Goal: Task Accomplishment & Management: Manage account settings

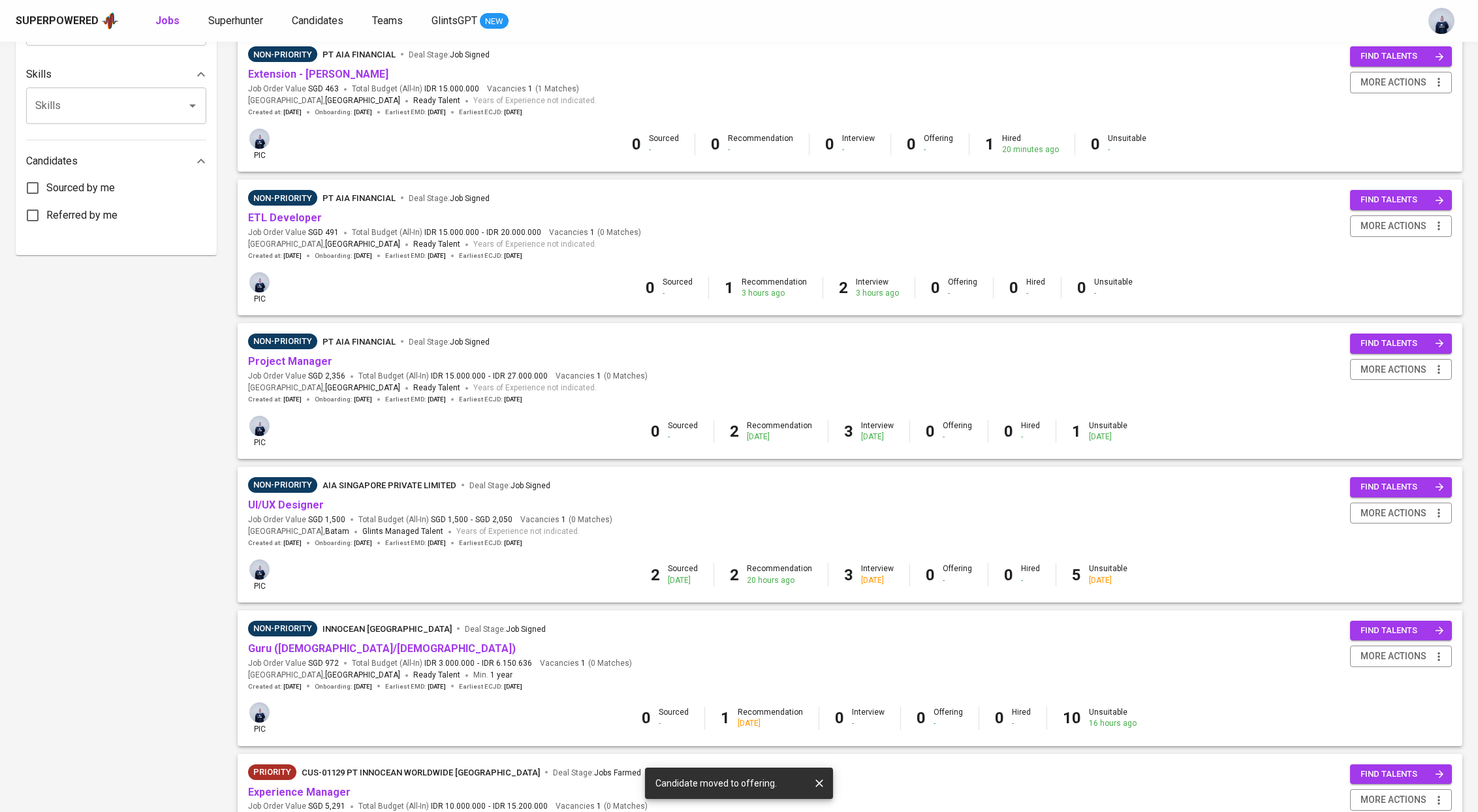
scroll to position [590, 0]
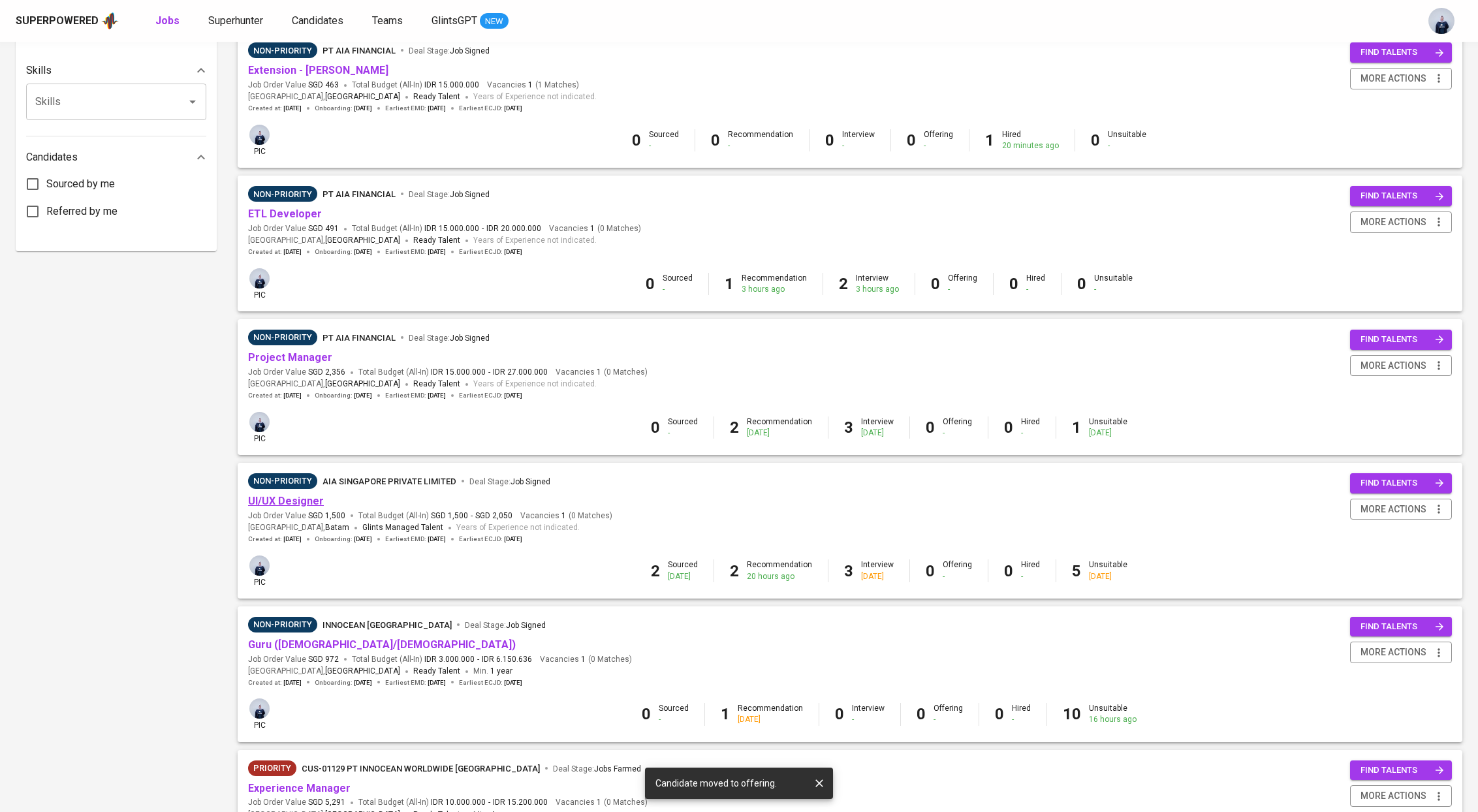
click at [299, 507] on link "UI/UX Designer" at bounding box center [286, 501] width 76 height 13
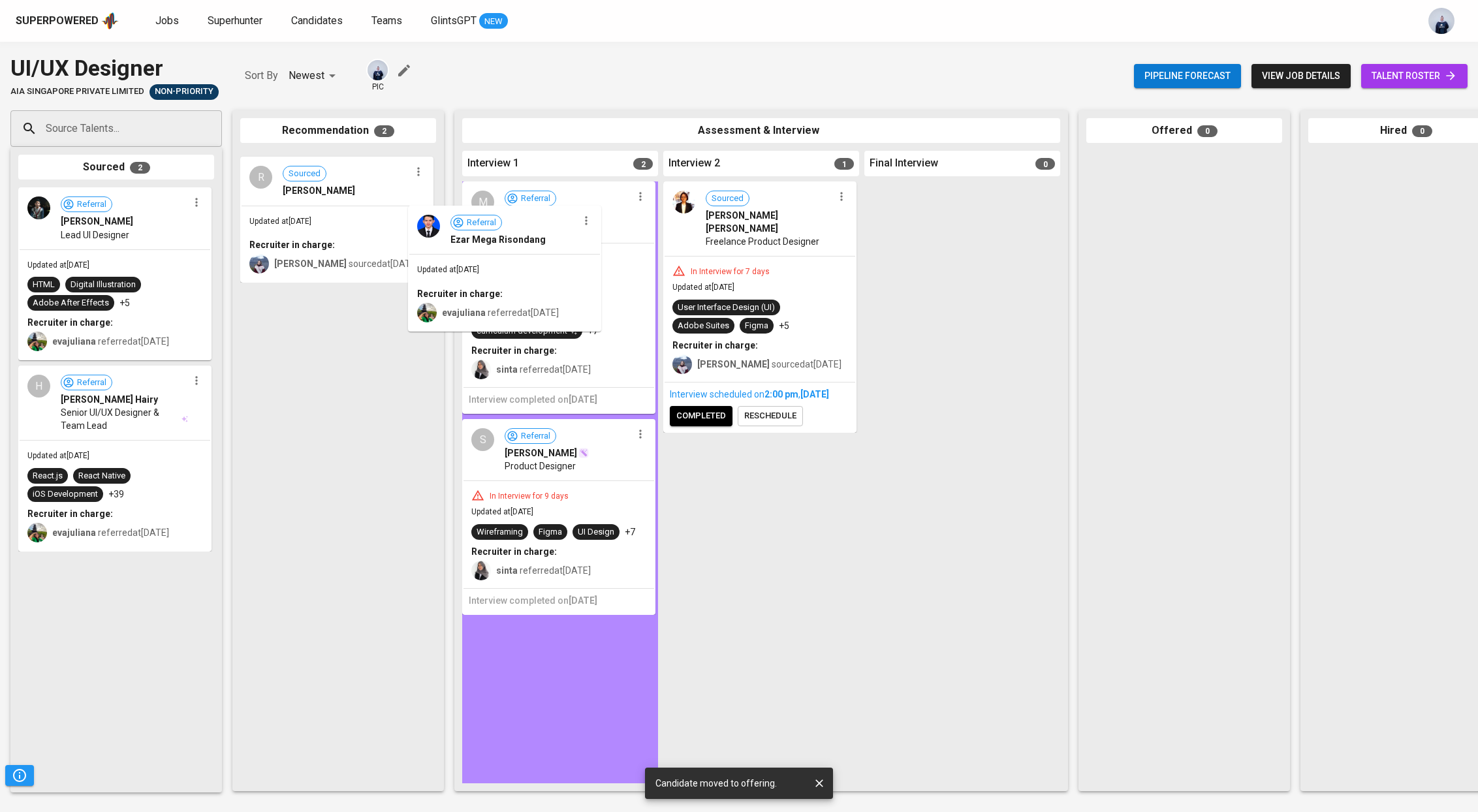
drag, startPoint x: 383, startPoint y: 190, endPoint x: 561, endPoint y: 247, distance: 186.9
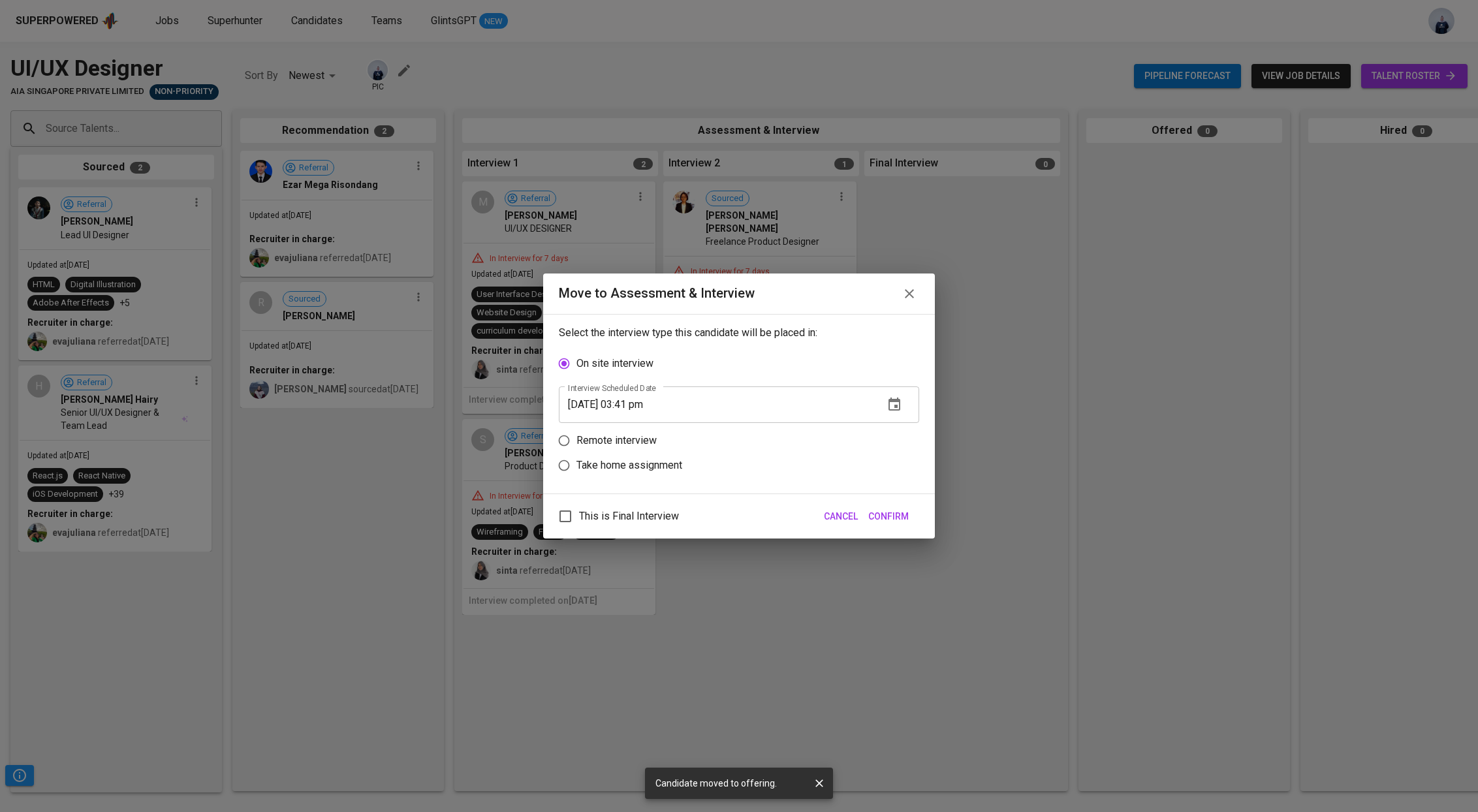
click at [642, 440] on p "Remote interview" at bounding box center [617, 441] width 80 height 16
click at [576, 440] on input "Remote interview" at bounding box center [564, 441] width 25 height 25
radio input "true"
click at [900, 440] on button "button" at bounding box center [894, 430] width 32 height 32
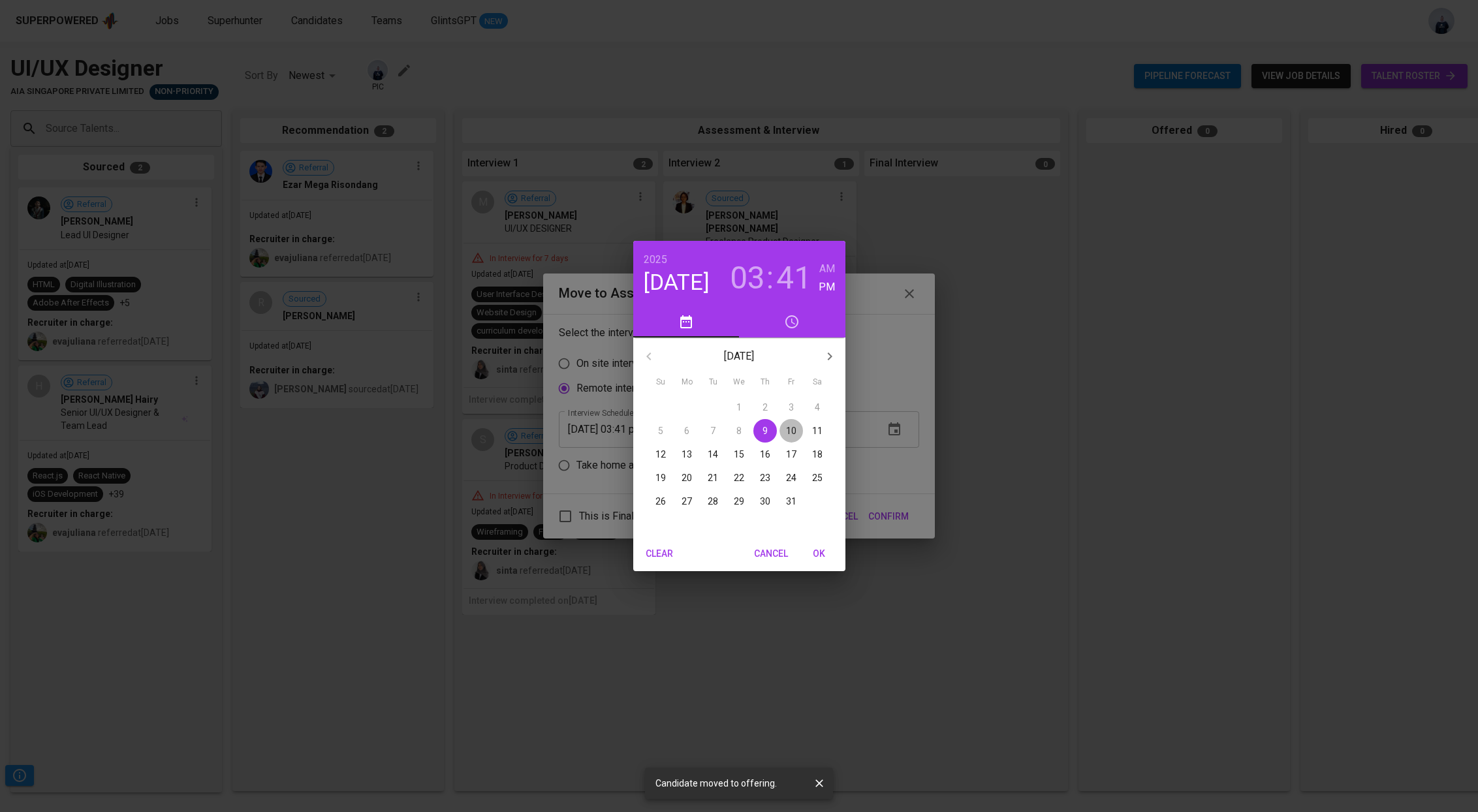
click at [798, 430] on span "10" at bounding box center [791, 431] width 24 height 13
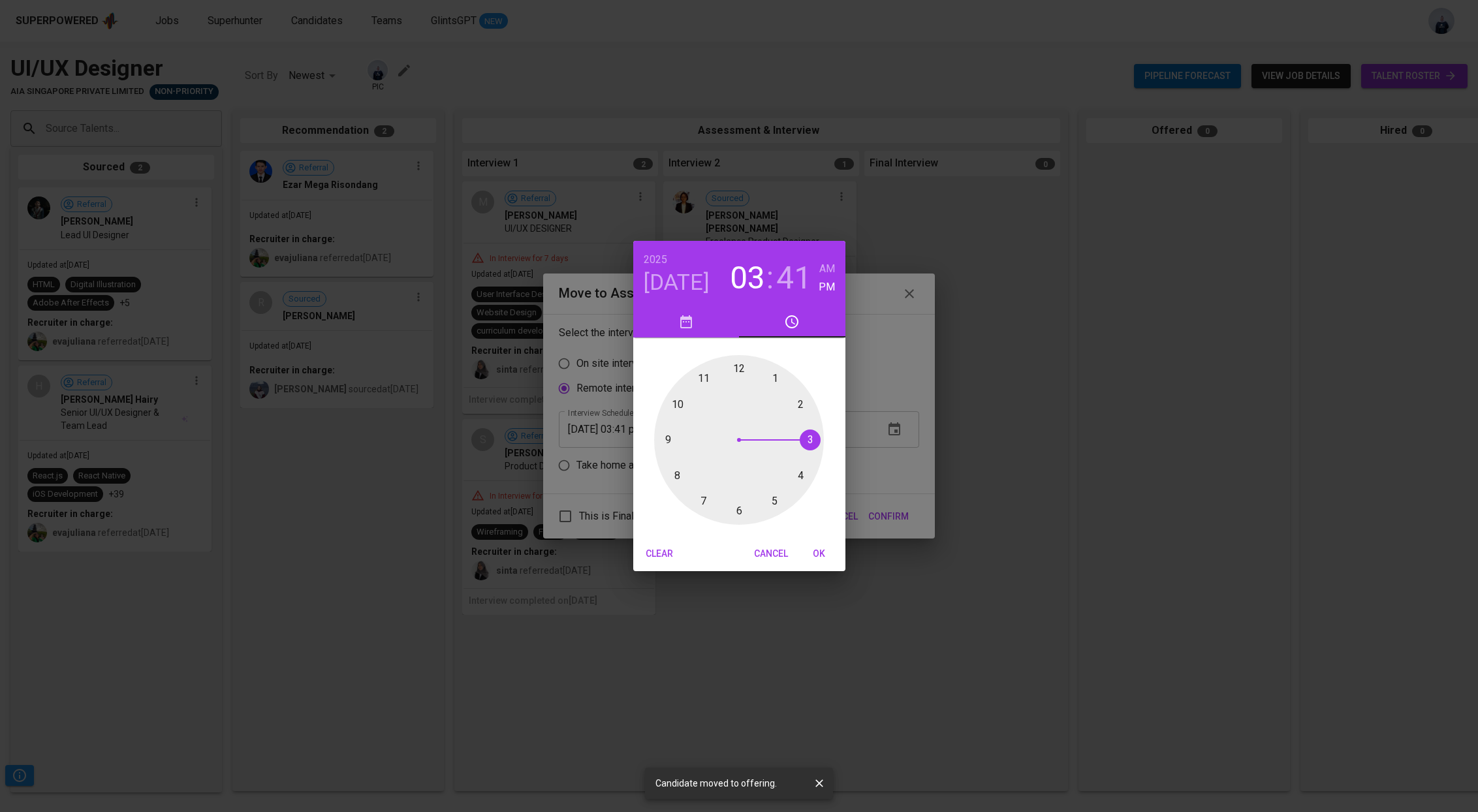
click at [804, 438] on div at bounding box center [739, 440] width 170 height 170
click at [810, 438] on div at bounding box center [739, 440] width 170 height 170
type input "[DATE] 03:15 pm"
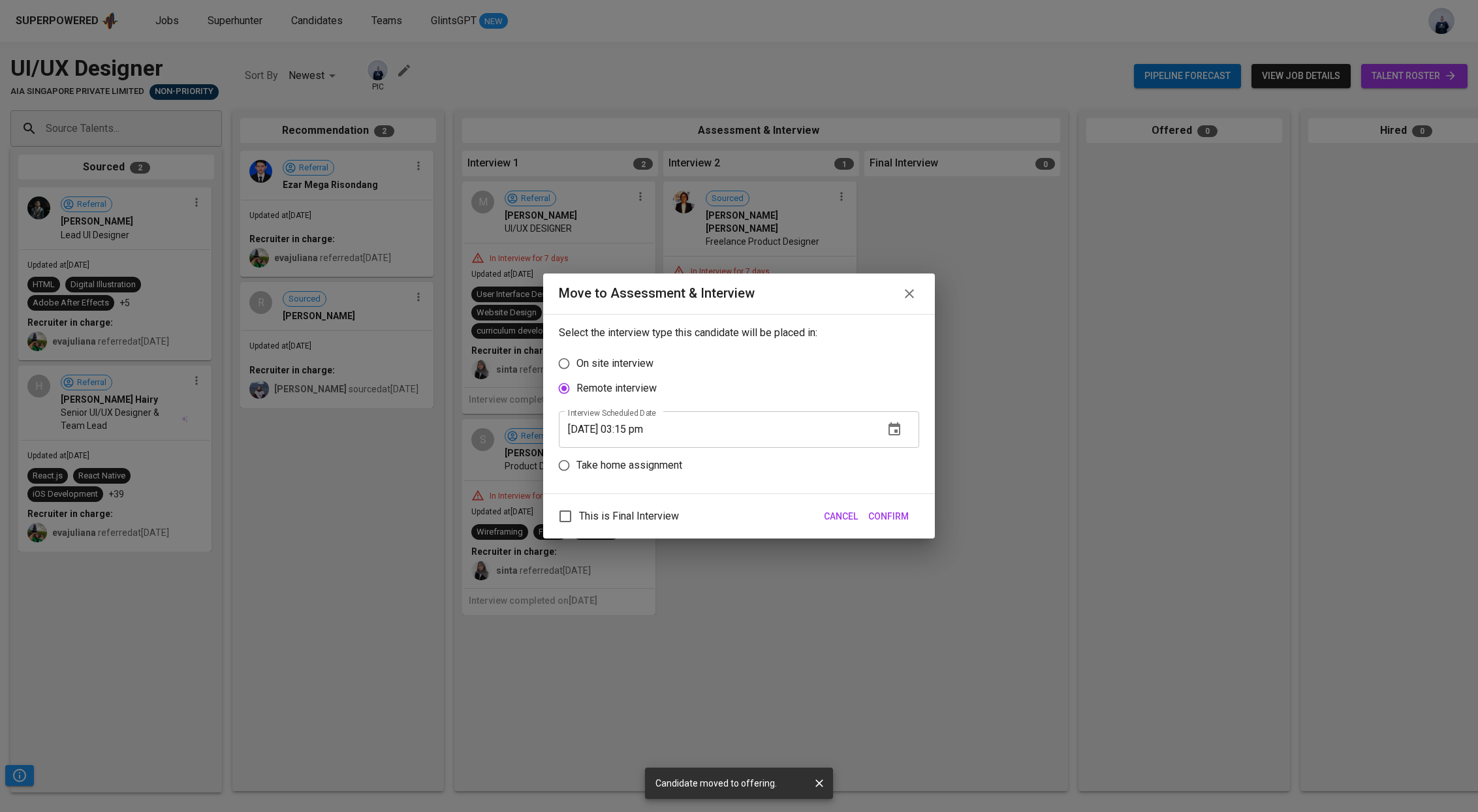
click at [887, 510] on span "Confirm" at bounding box center [888, 517] width 41 height 16
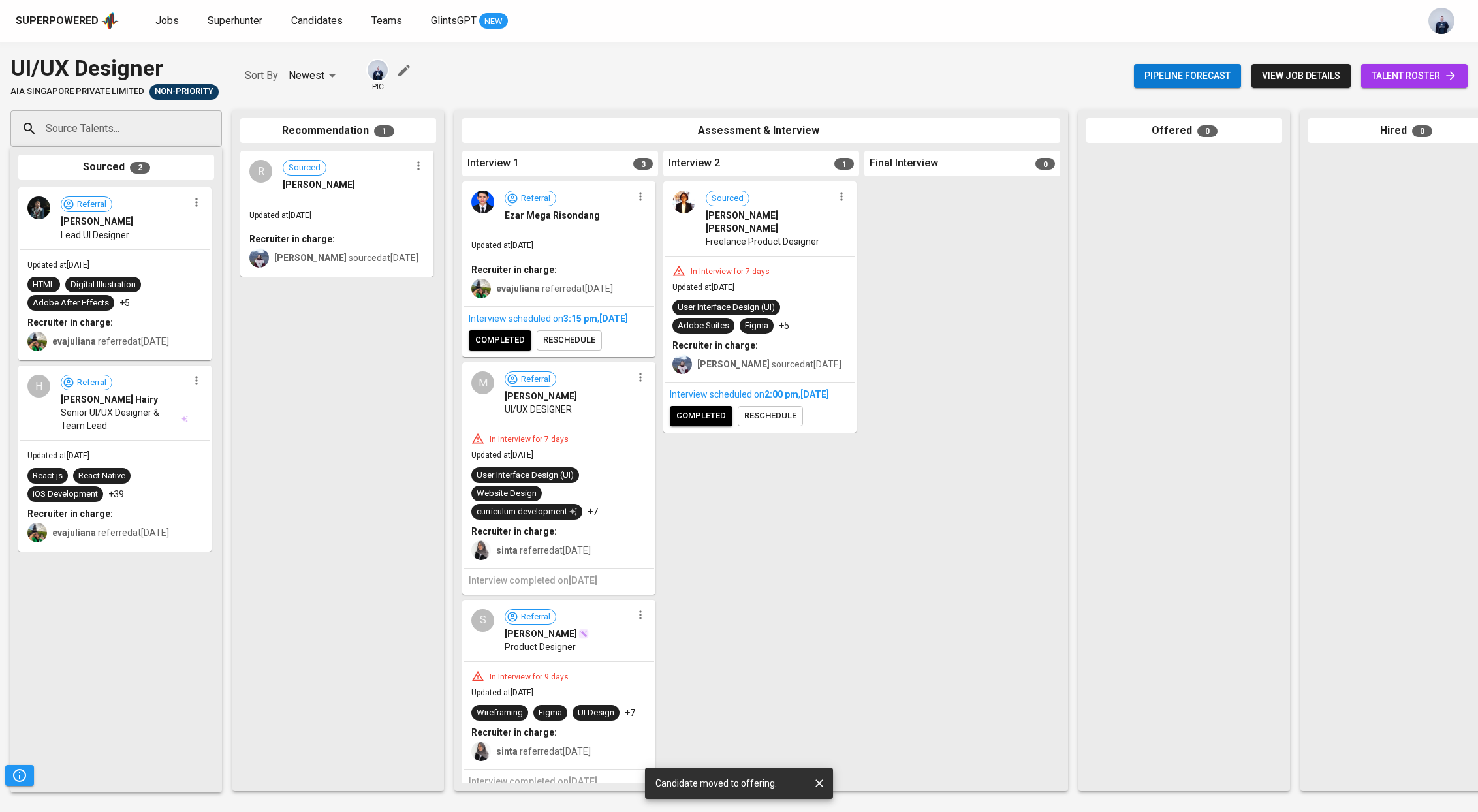
click at [612, 682] on div "In Interview for 9 days" at bounding box center [559, 676] width 175 height 13
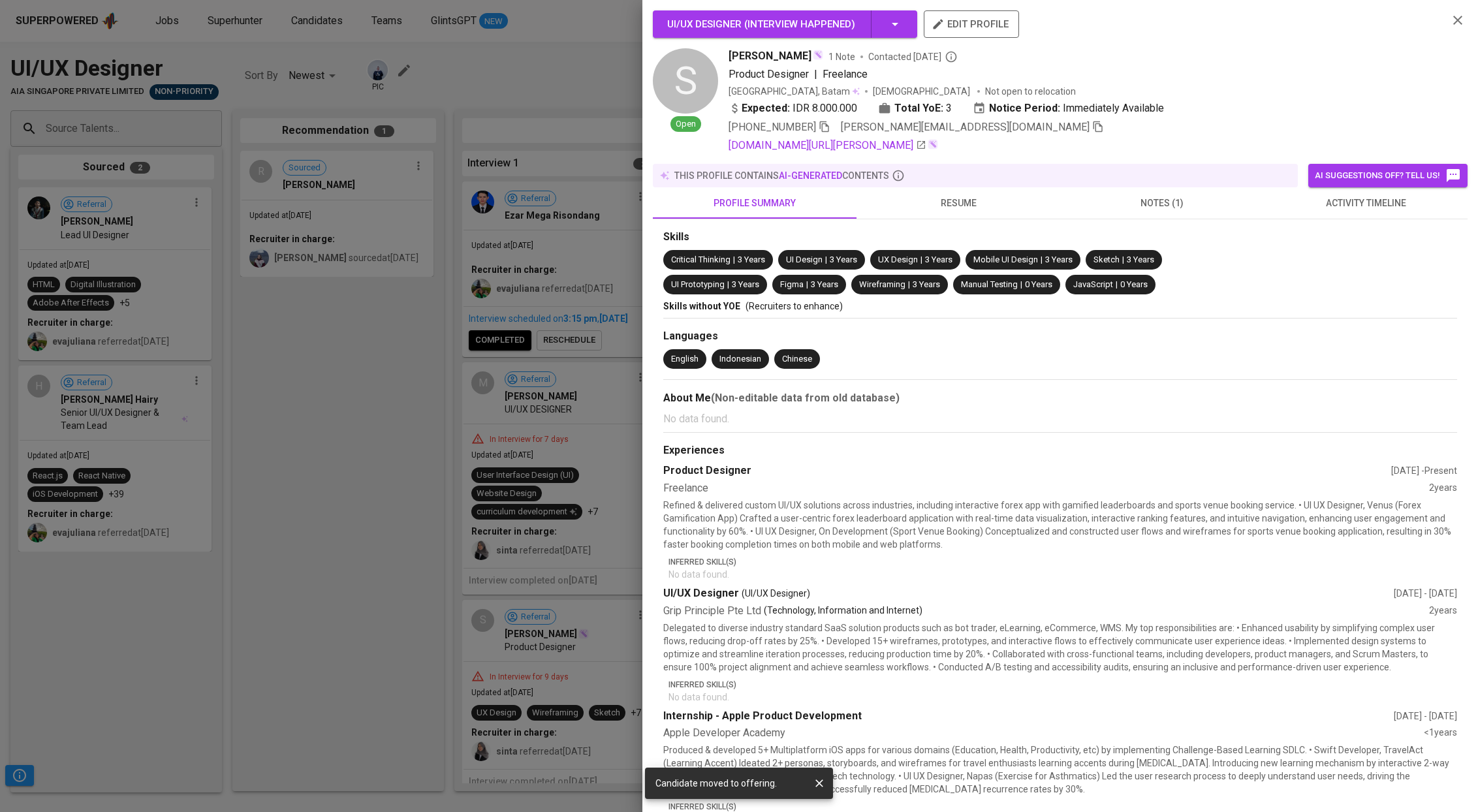
click at [1344, 201] on span "activity timeline" at bounding box center [1365, 203] width 188 height 16
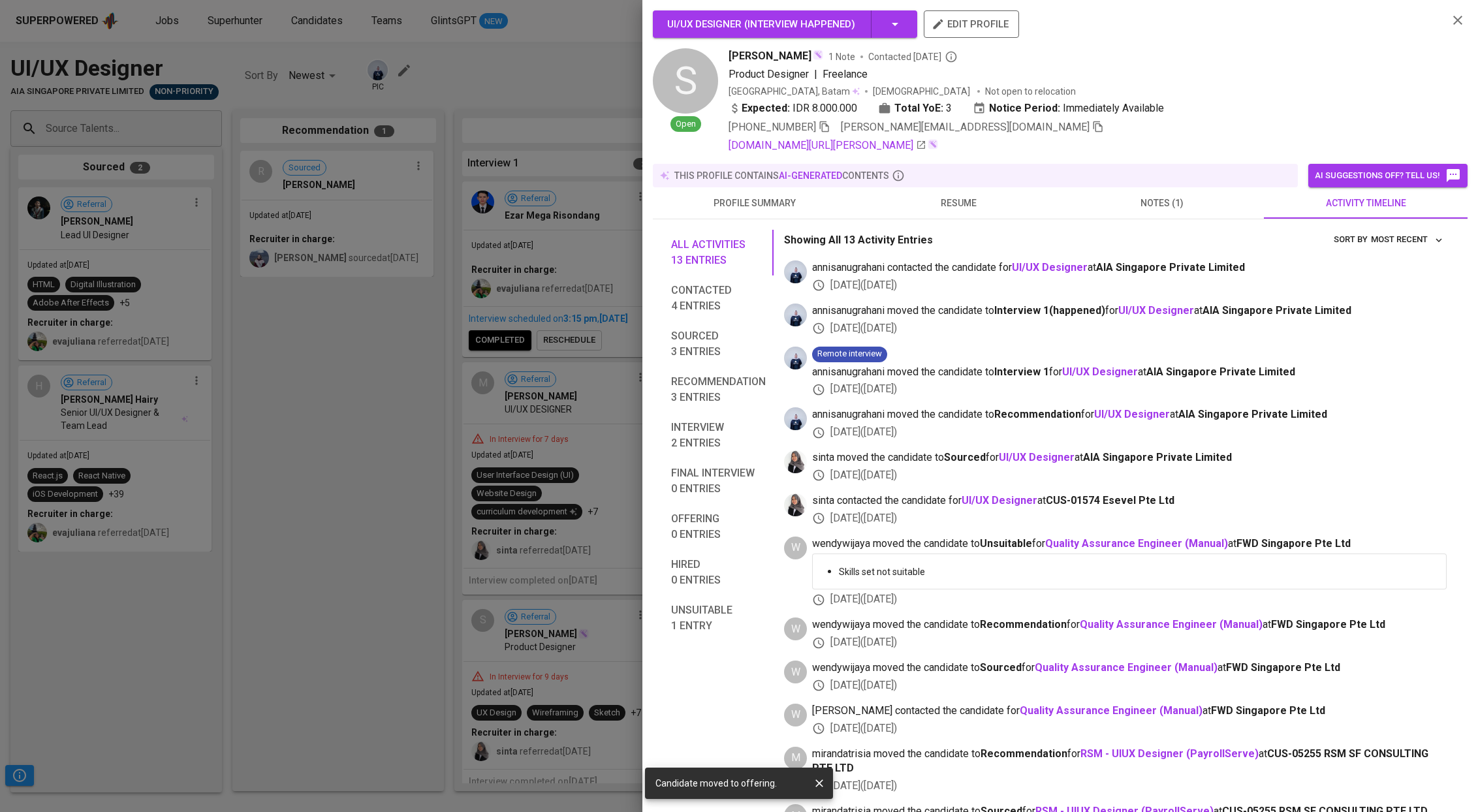
click at [1181, 197] on span "notes (1)" at bounding box center [1162, 203] width 188 height 16
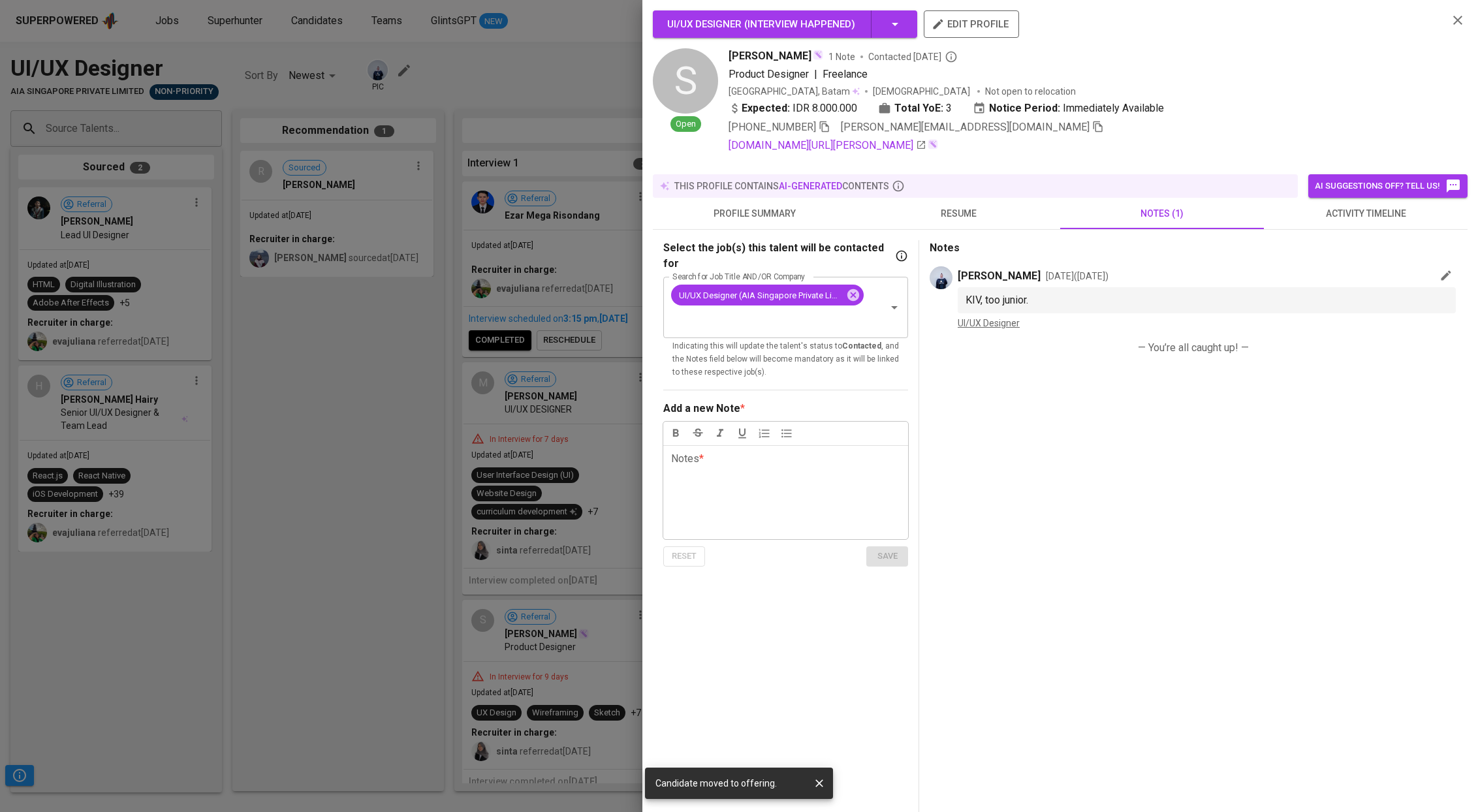
click at [494, 426] on div at bounding box center [739, 406] width 1478 height 812
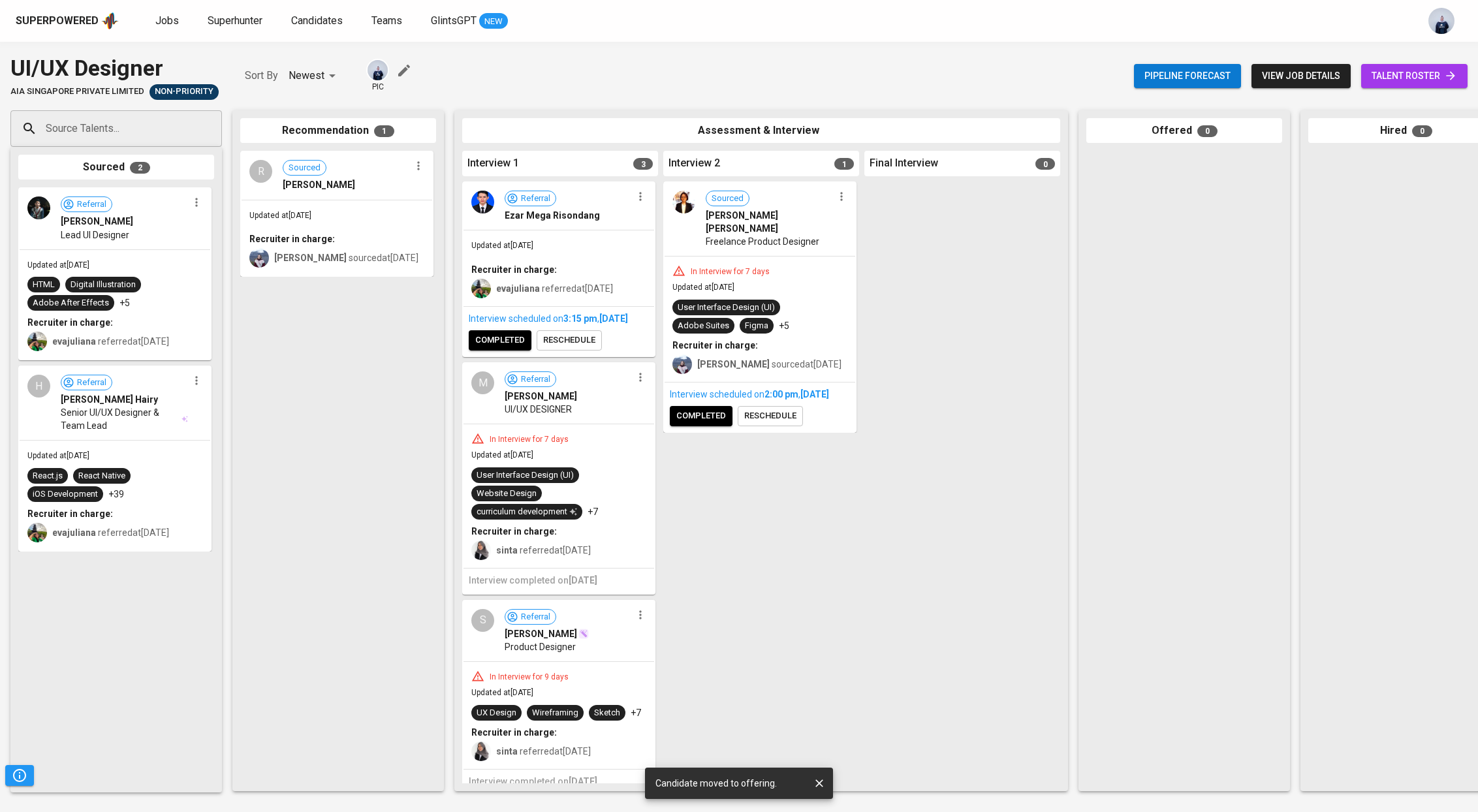
scroll to position [23, 0]
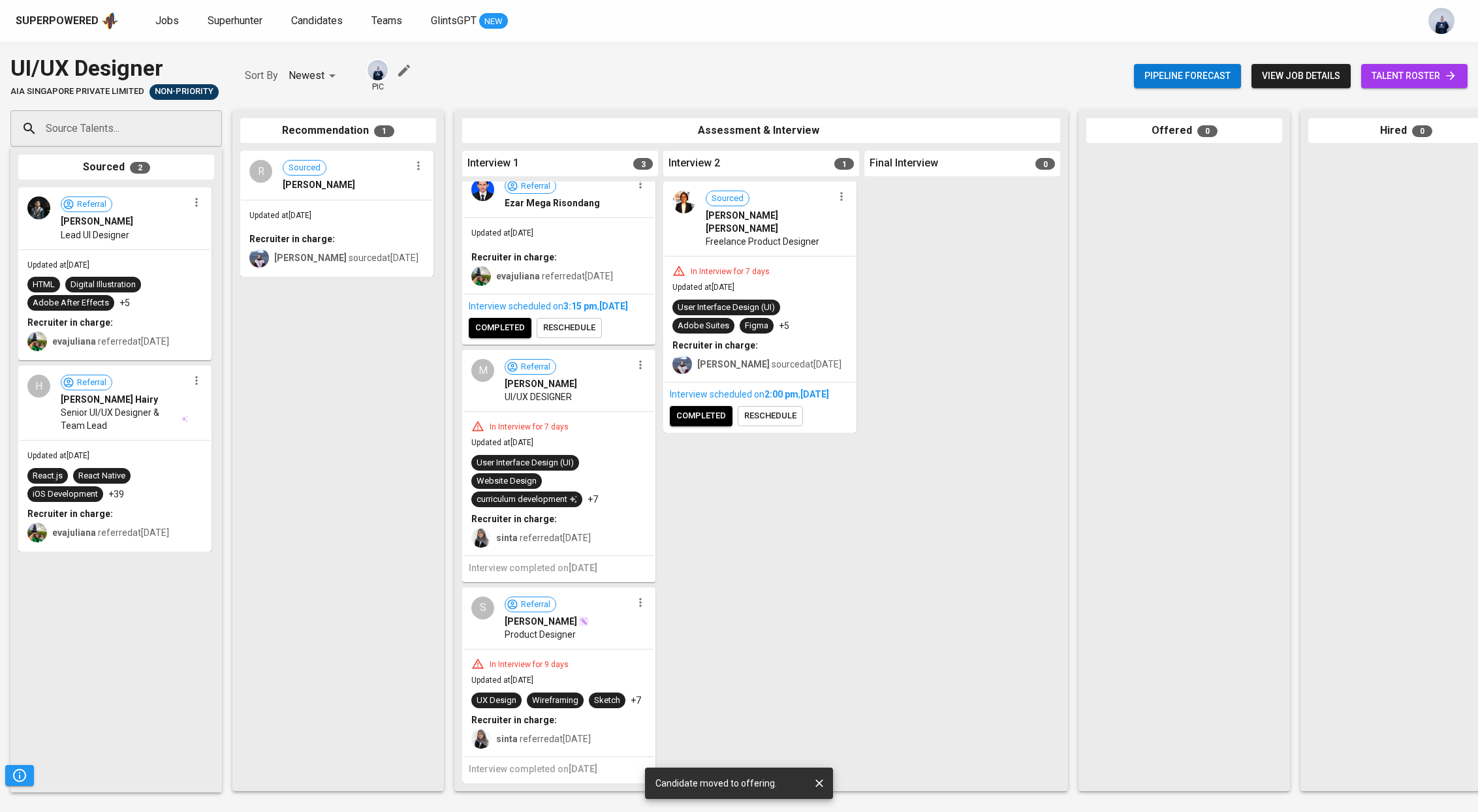
click at [554, 417] on div "In Interview for 7 days Updated at [DATE] User Interface Design (UI) Website De…" at bounding box center [559, 484] width 191 height 143
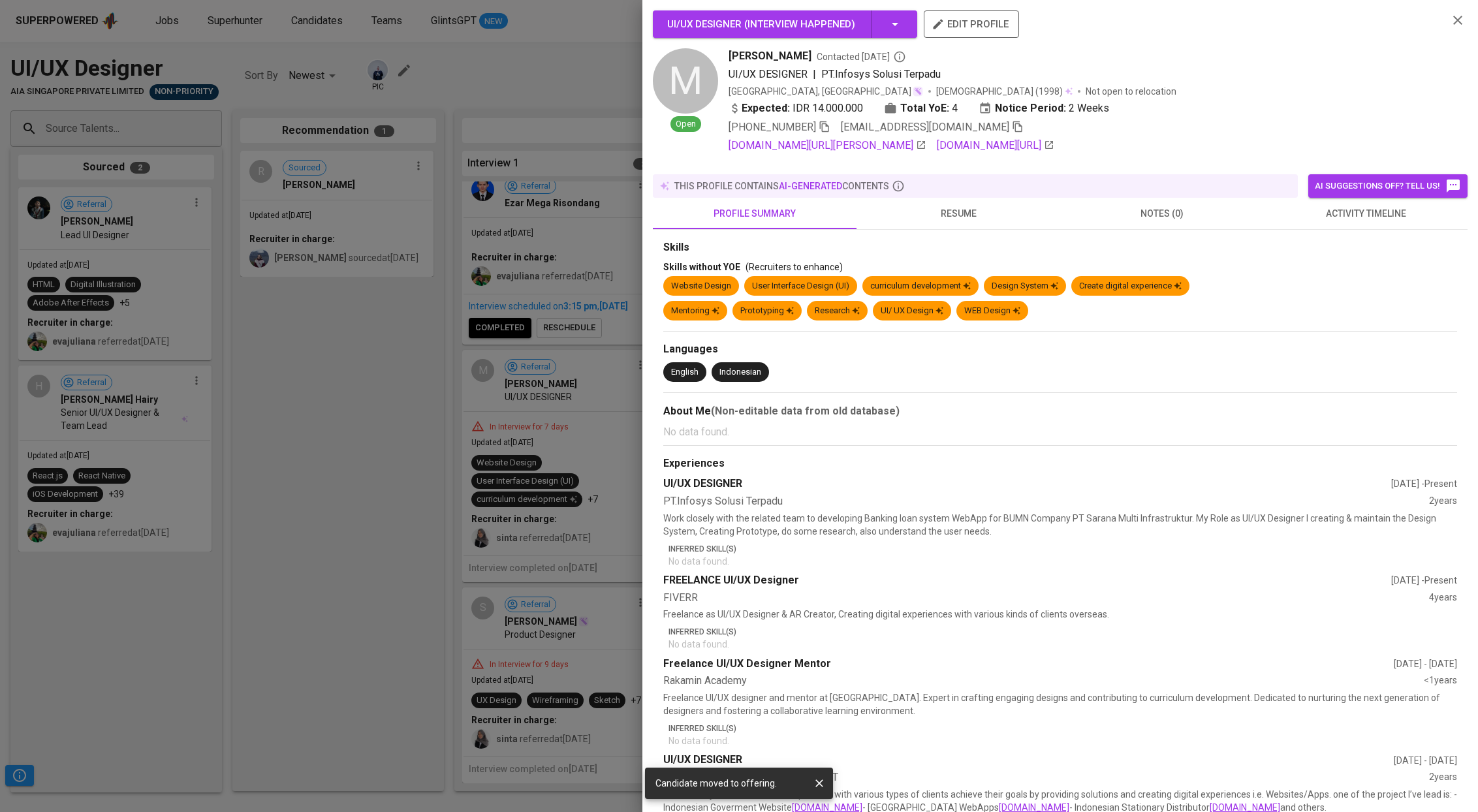
click at [1175, 198] on button "notes (0)" at bounding box center [1162, 214] width 204 height 32
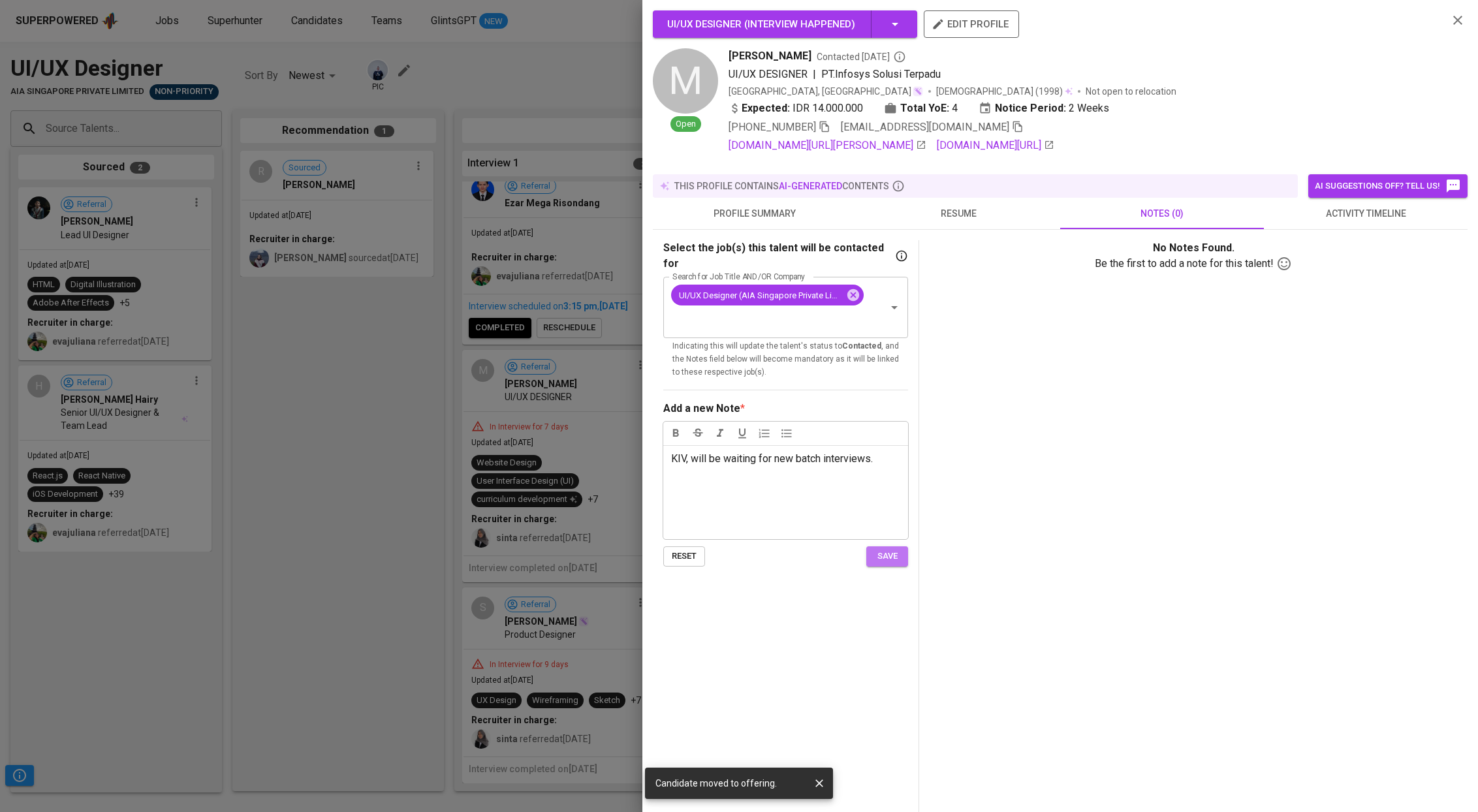
click at [893, 549] on span "save" at bounding box center [887, 556] width 29 height 15
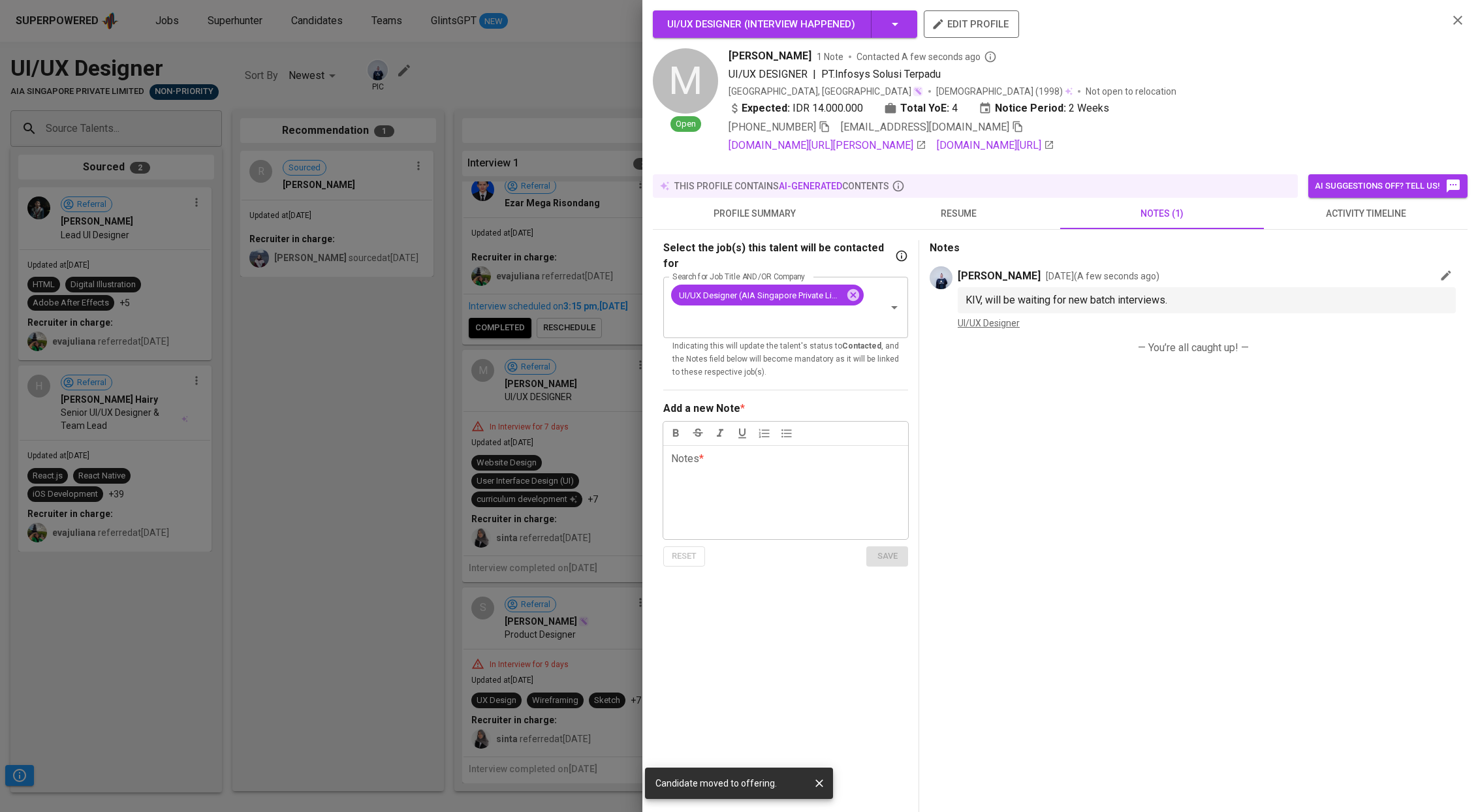
click at [341, 406] on div at bounding box center [739, 406] width 1478 height 812
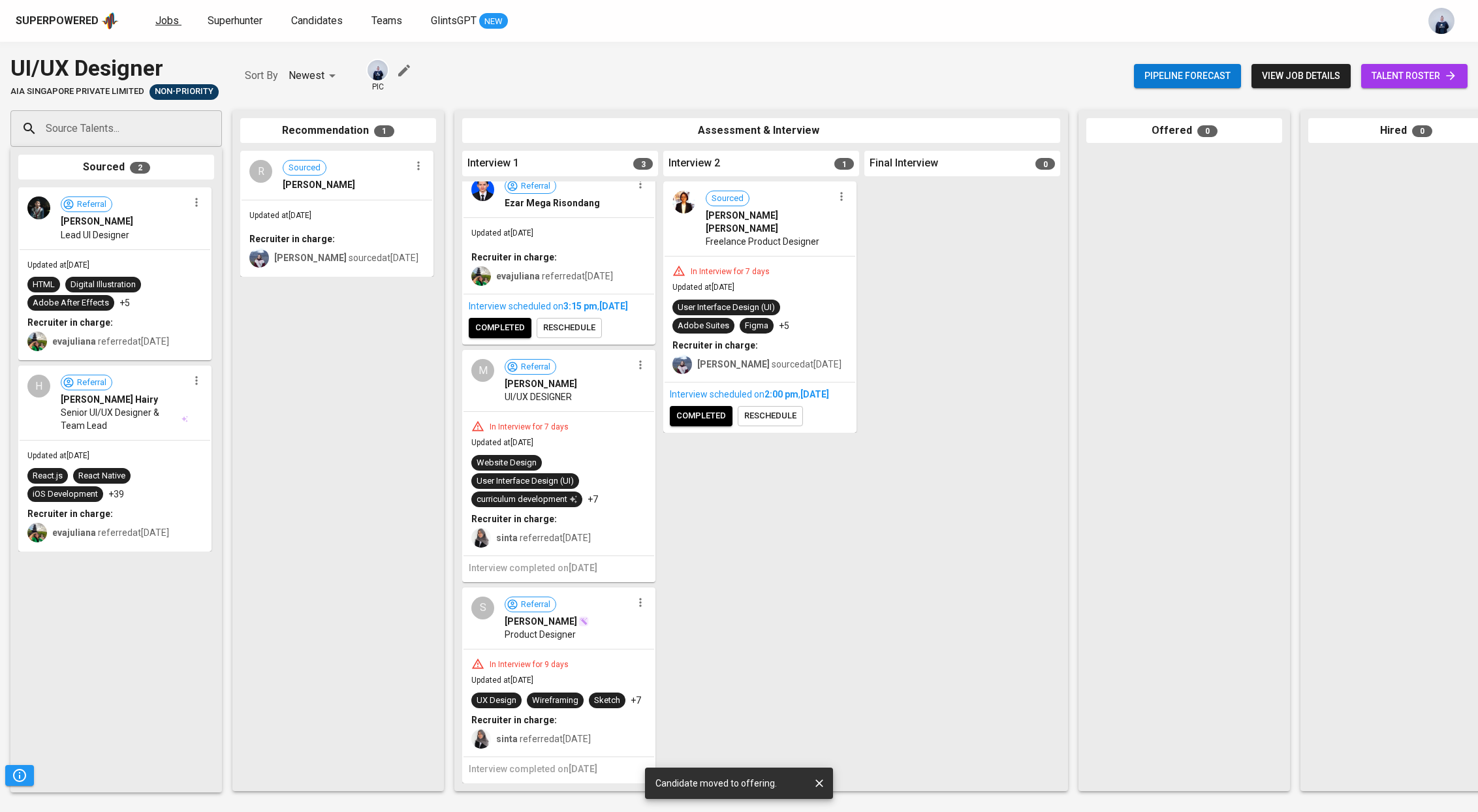
click at [158, 21] on span "Jobs" at bounding box center [167, 20] width 24 height 13
